Goal: Check status: Check status

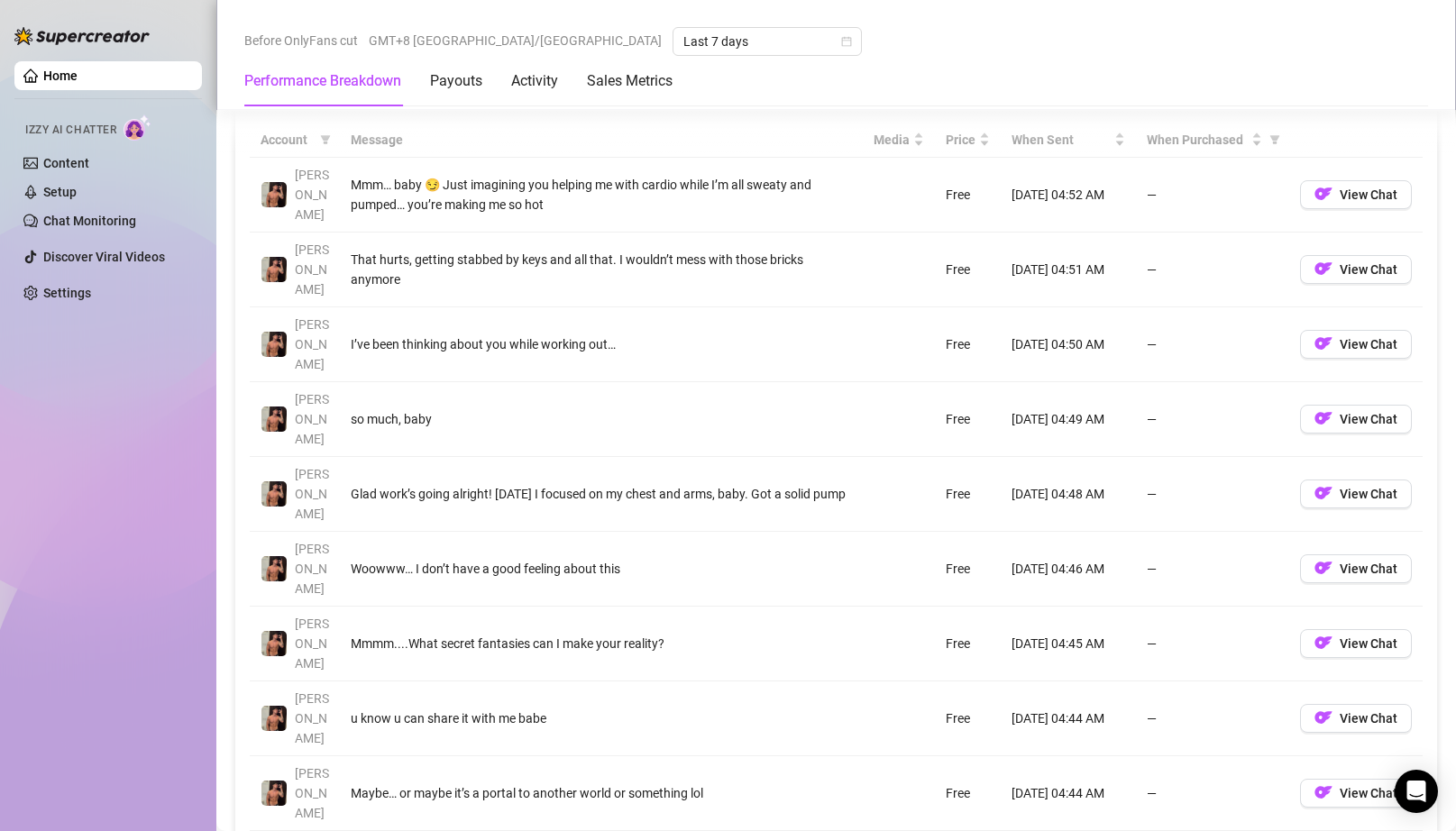
scroll to position [1713, 0]
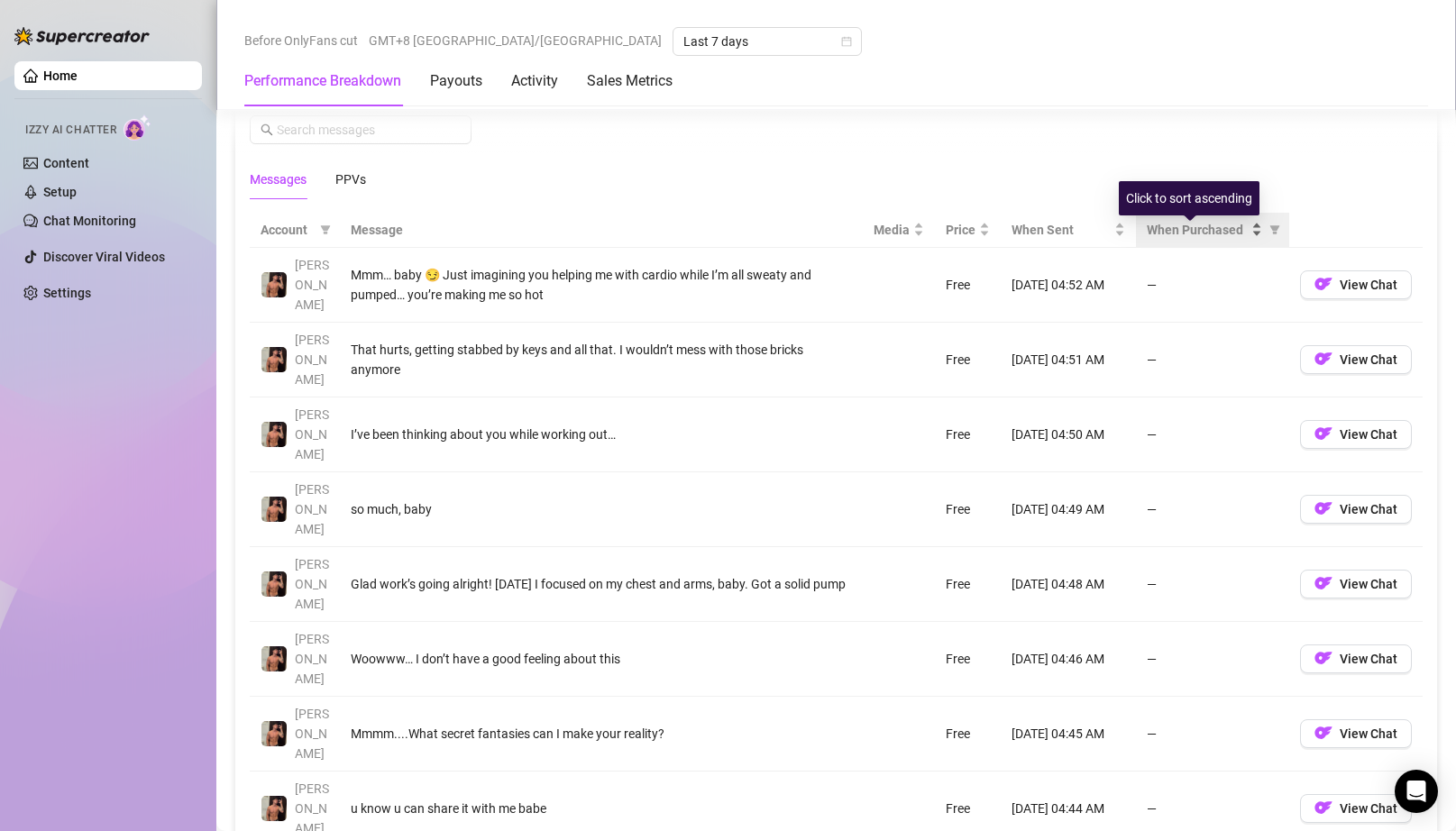
click at [1242, 234] on div "When Purchased" at bounding box center [1204, 230] width 115 height 20
click at [1269, 235] on icon "filter" at bounding box center [1274, 230] width 11 height 11
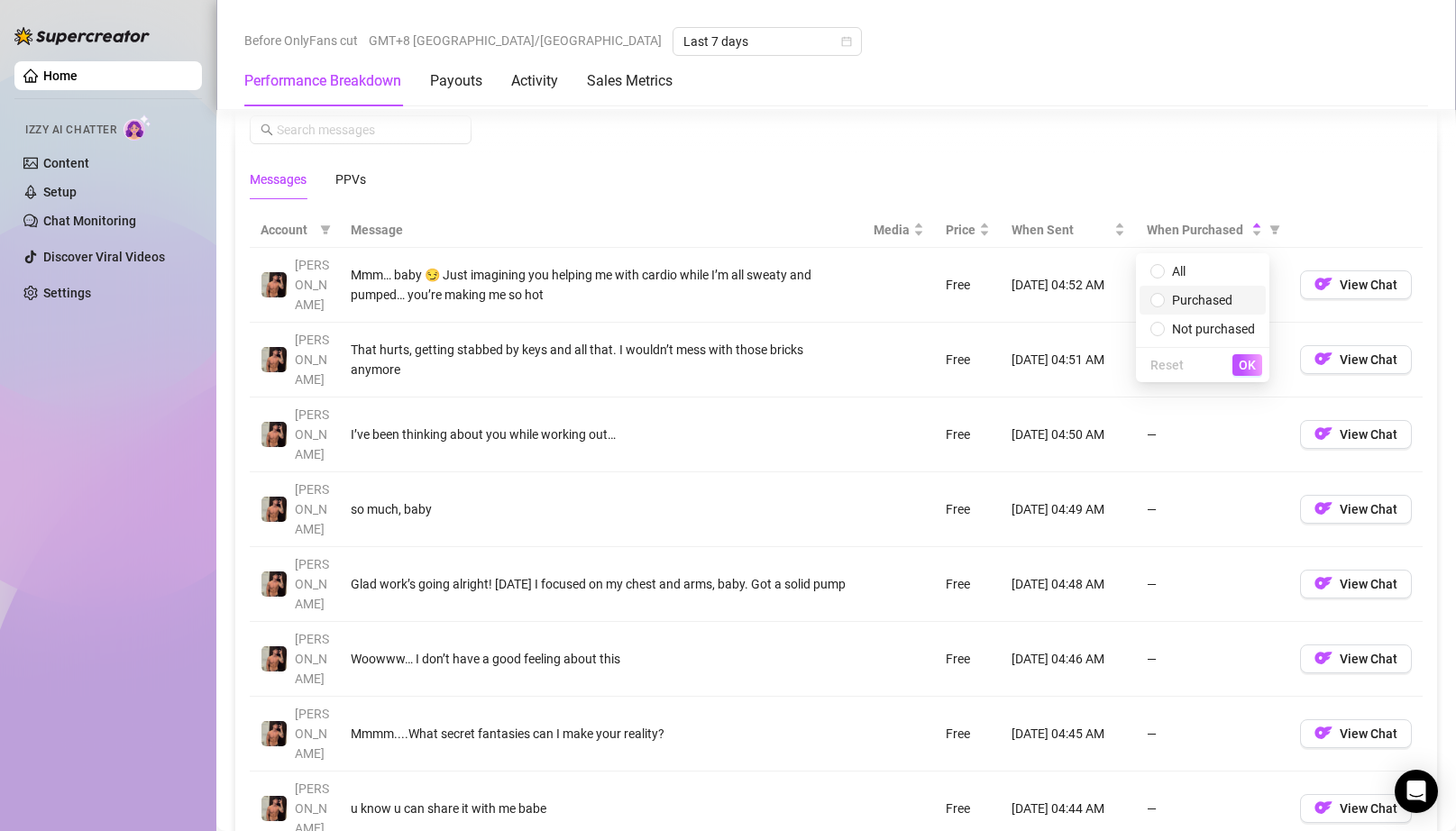
click at [1189, 299] on span "Purchased" at bounding box center [1201, 300] width 61 height 14
radio input "true"
click at [1250, 364] on span "OK" at bounding box center [1246, 365] width 17 height 14
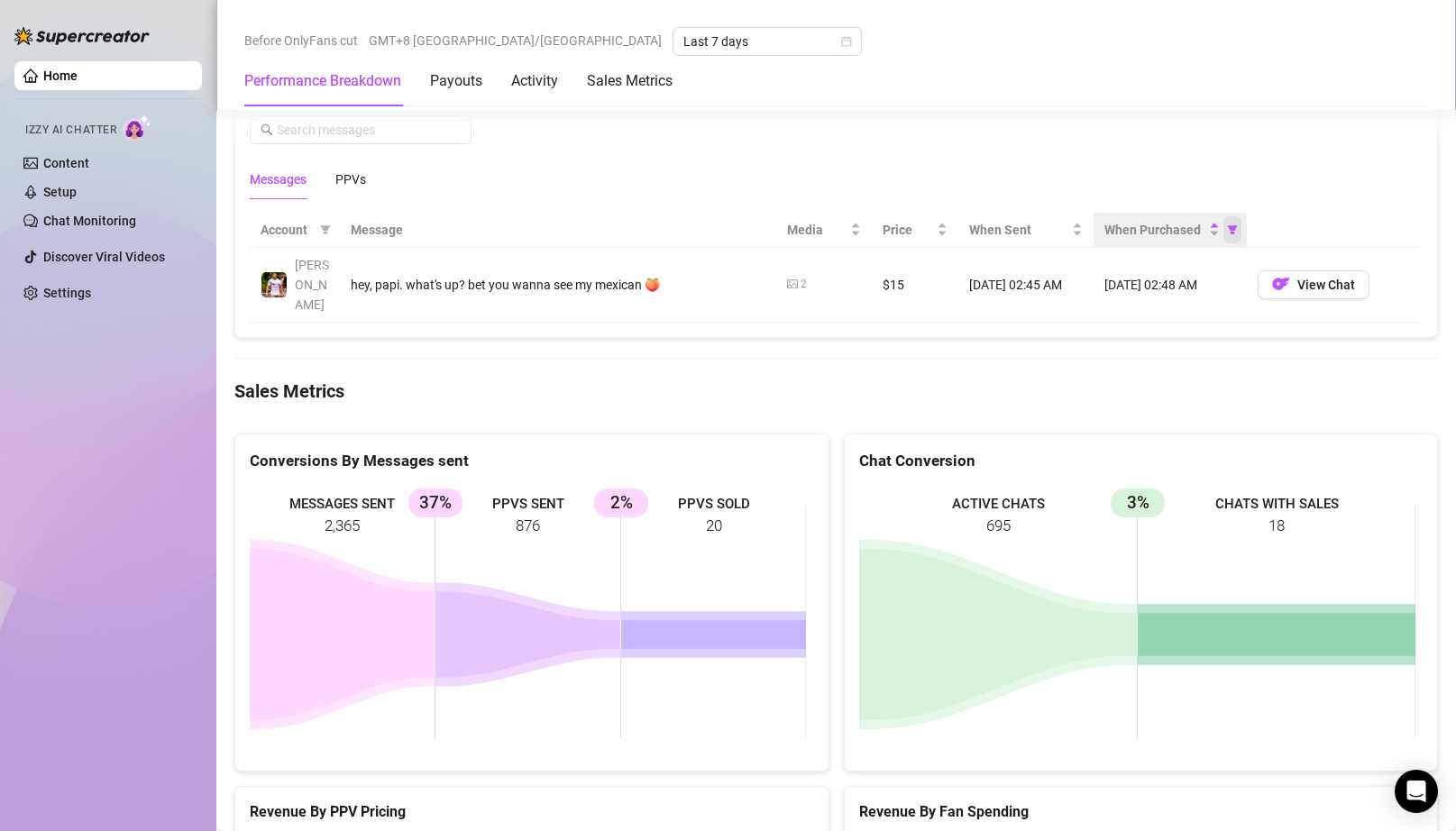
click at [1227, 233] on icon "filter" at bounding box center [1232, 229] width 10 height 9
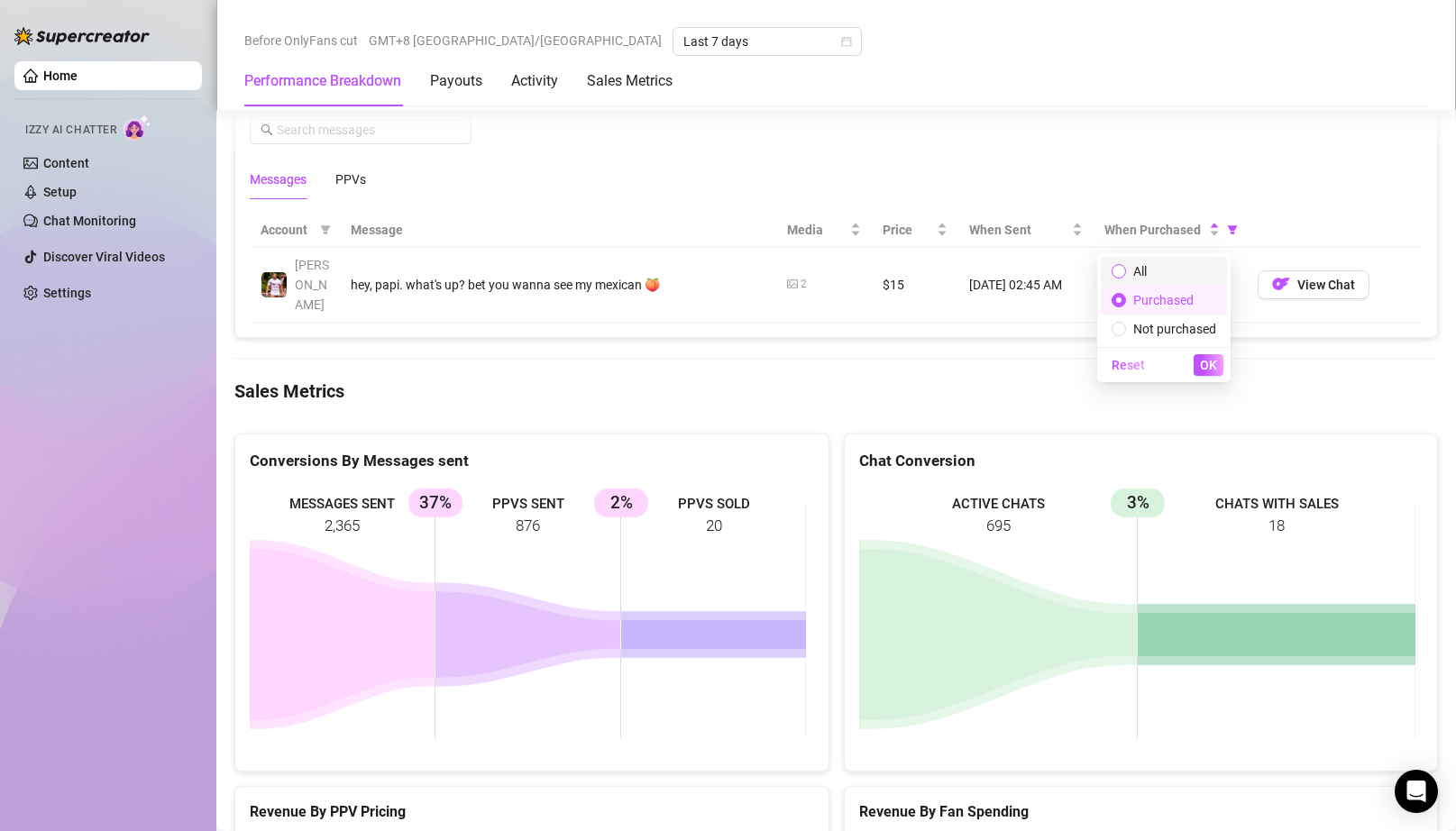
click at [1114, 273] on span at bounding box center [1119, 271] width 14 height 14
click at [1116, 273] on input "radio" at bounding box center [1119, 273] width 7 height 12
radio input "true"
radio input "false"
click at [1217, 359] on button "OK" at bounding box center [1208, 365] width 30 height 22
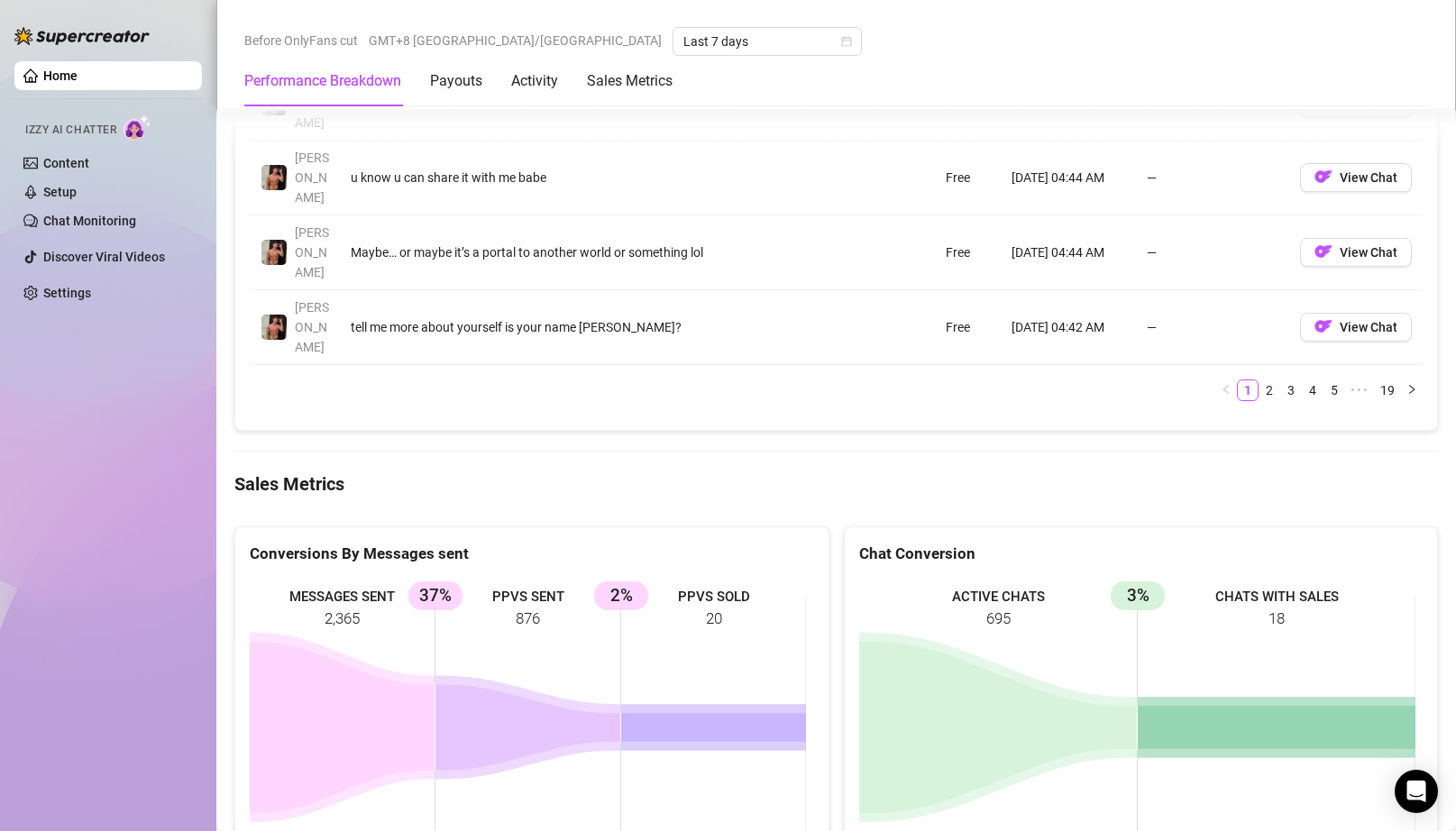
scroll to position [2844, 0]
